Goal: Transaction & Acquisition: Purchase product/service

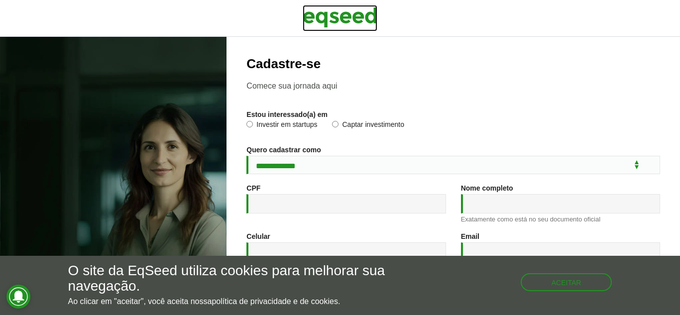
click at [355, 5] on img at bounding box center [340, 17] width 75 height 25
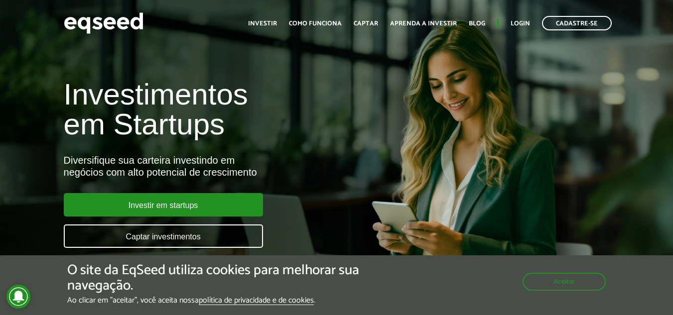
click at [533, 22] on ul "Início Investir Como funciona Captar Aprenda a investir Blog Login Cadastre-se" at bounding box center [430, 23] width 374 height 14
click at [519, 22] on link "Login" at bounding box center [519, 23] width 19 height 6
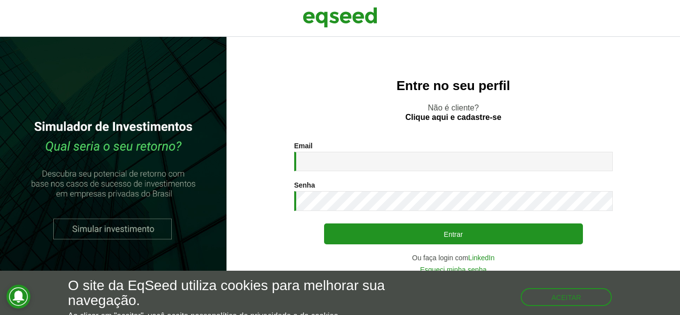
click at [317, 179] on div "Email * Digite seu endereço de e-mail. Senha * Digite a senha que será usada em…" at bounding box center [453, 207] width 319 height 131
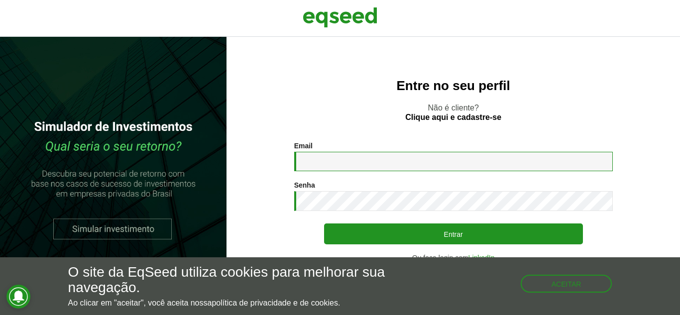
click at [338, 157] on input "Email *" at bounding box center [453, 161] width 319 height 19
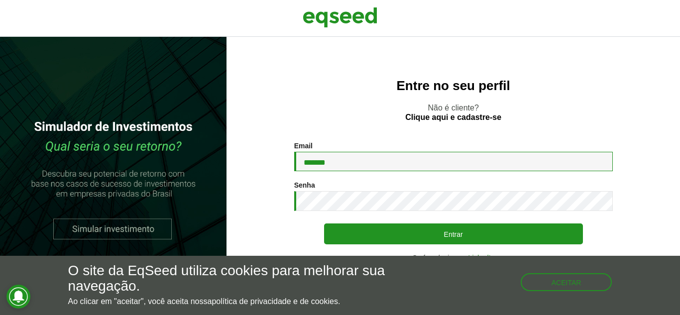
type input "**********"
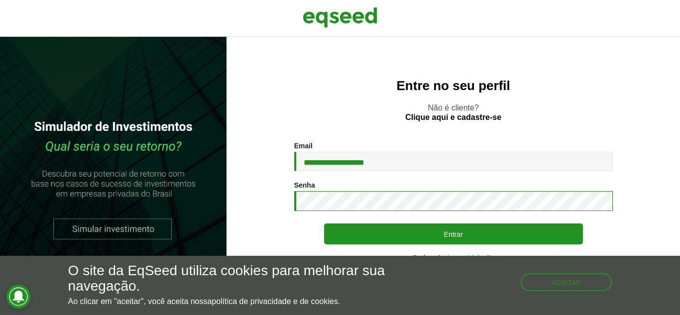
click at [324, 224] on button "Entrar" at bounding box center [453, 234] width 259 height 21
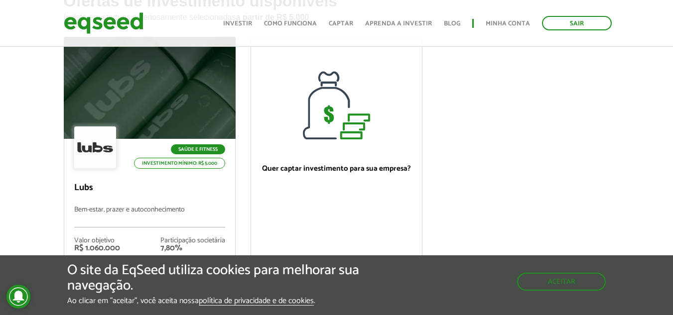
scroll to position [149, 0]
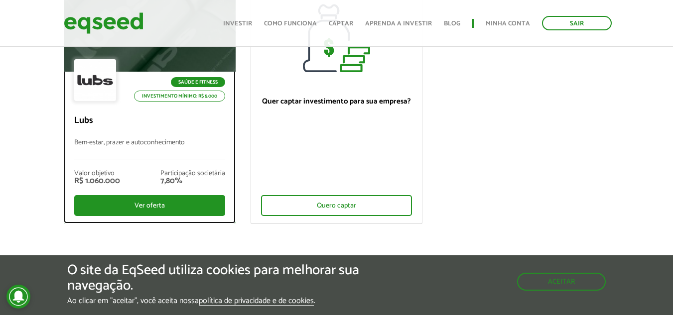
click at [191, 155] on p "Bem-estar, prazer e autoconhecimento" at bounding box center [149, 149] width 151 height 21
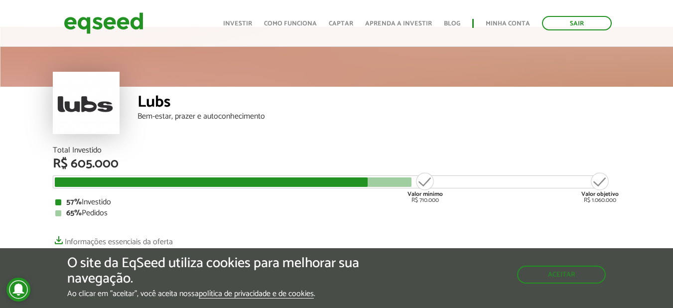
scroll to position [50, 0]
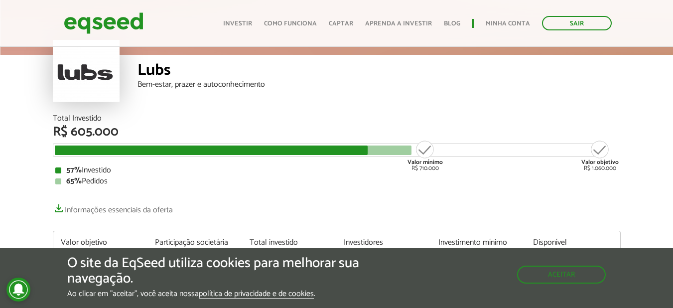
drag, startPoint x: 411, startPoint y: 161, endPoint x: 481, endPoint y: 166, distance: 69.4
click at [481, 166] on div "Total Investido R$ 605.000 Valor mínimo R$ 710.000 Valor objetivo R$ 1.060.000 …" at bounding box center [337, 150] width 568 height 71
drag, startPoint x: 460, startPoint y: 166, endPoint x: 390, endPoint y: 162, distance: 70.4
click at [390, 162] on div "Total Investido R$ 605.000 Valor mínimo R$ 710.000 Valor objetivo R$ 1.060.000 …" at bounding box center [337, 150] width 568 height 71
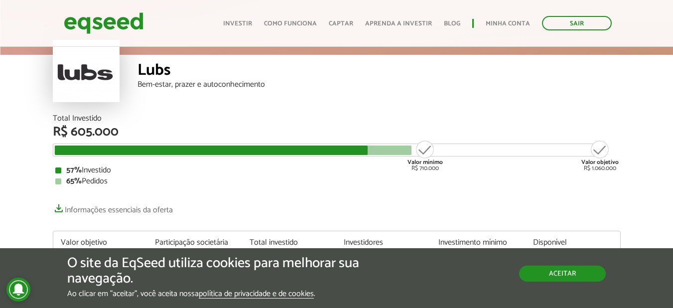
click at [592, 275] on button "Aceitar" at bounding box center [562, 273] width 87 height 16
